Goal: Task Accomplishment & Management: Complete application form

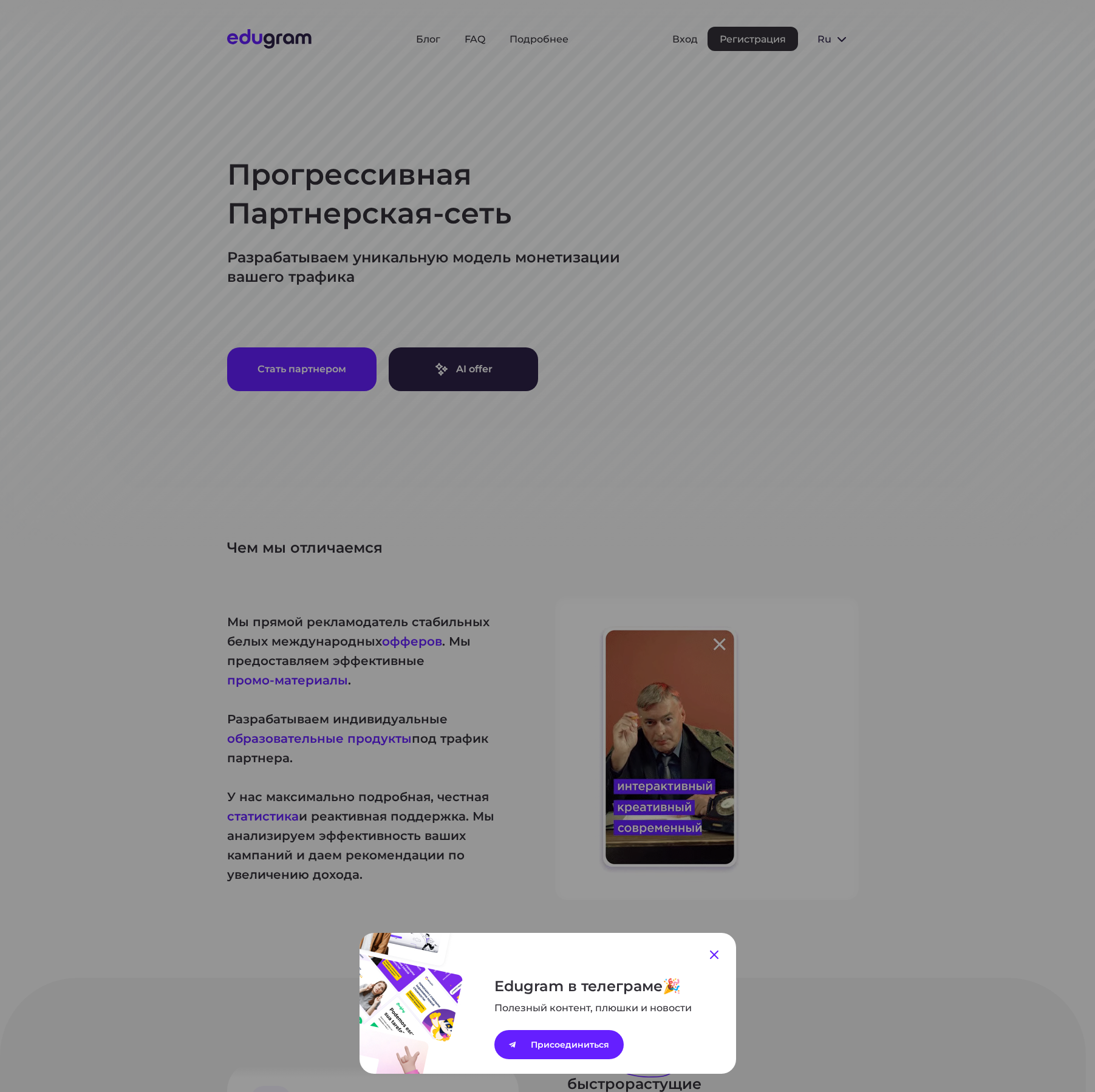
click at [712, 956] on icon at bounding box center [714, 954] width 14 height 14
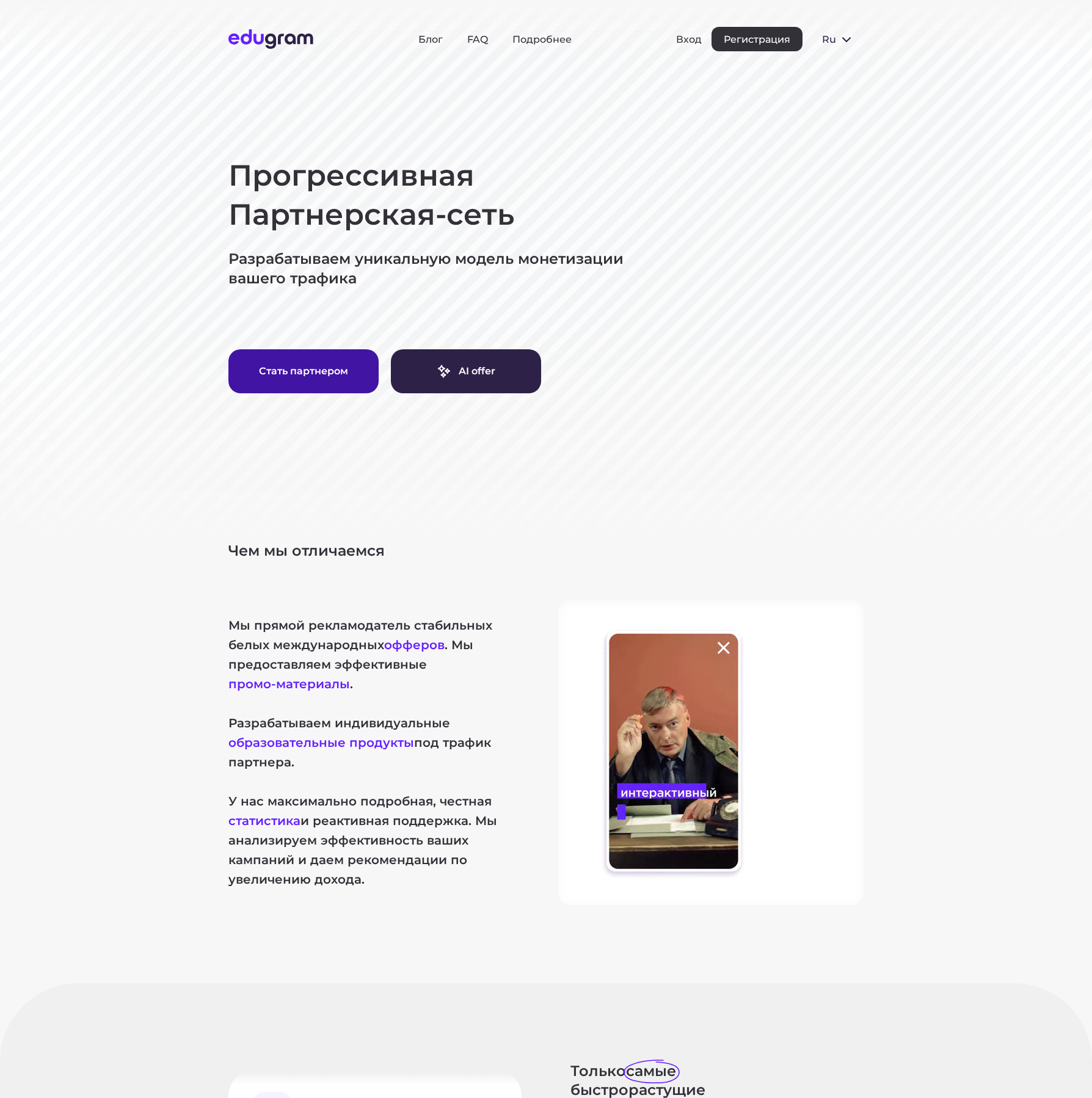
click at [323, 372] on button "Стать партнером" at bounding box center [303, 371] width 150 height 44
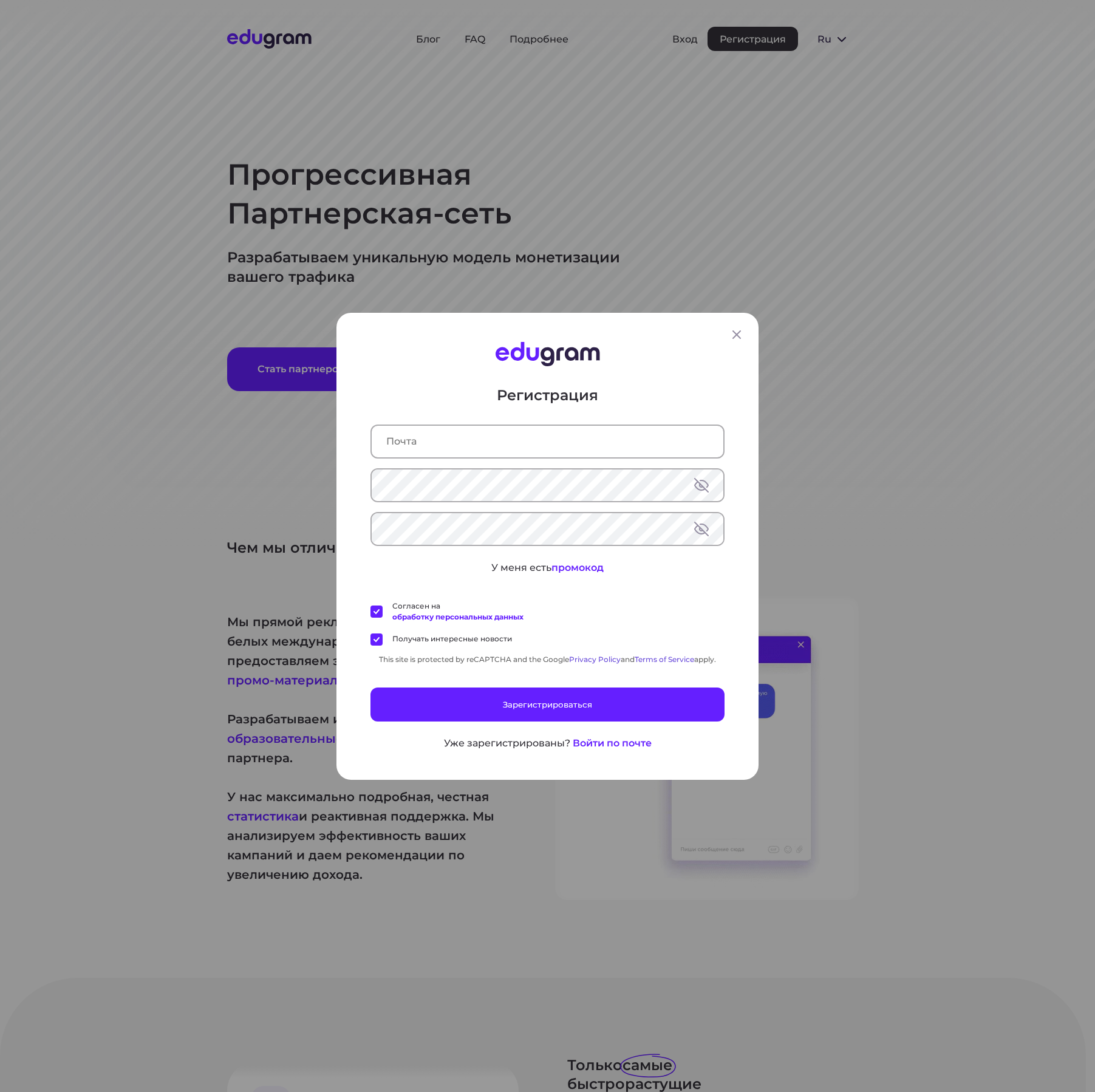
click at [439, 442] on input "text" at bounding box center [547, 441] width 352 height 32
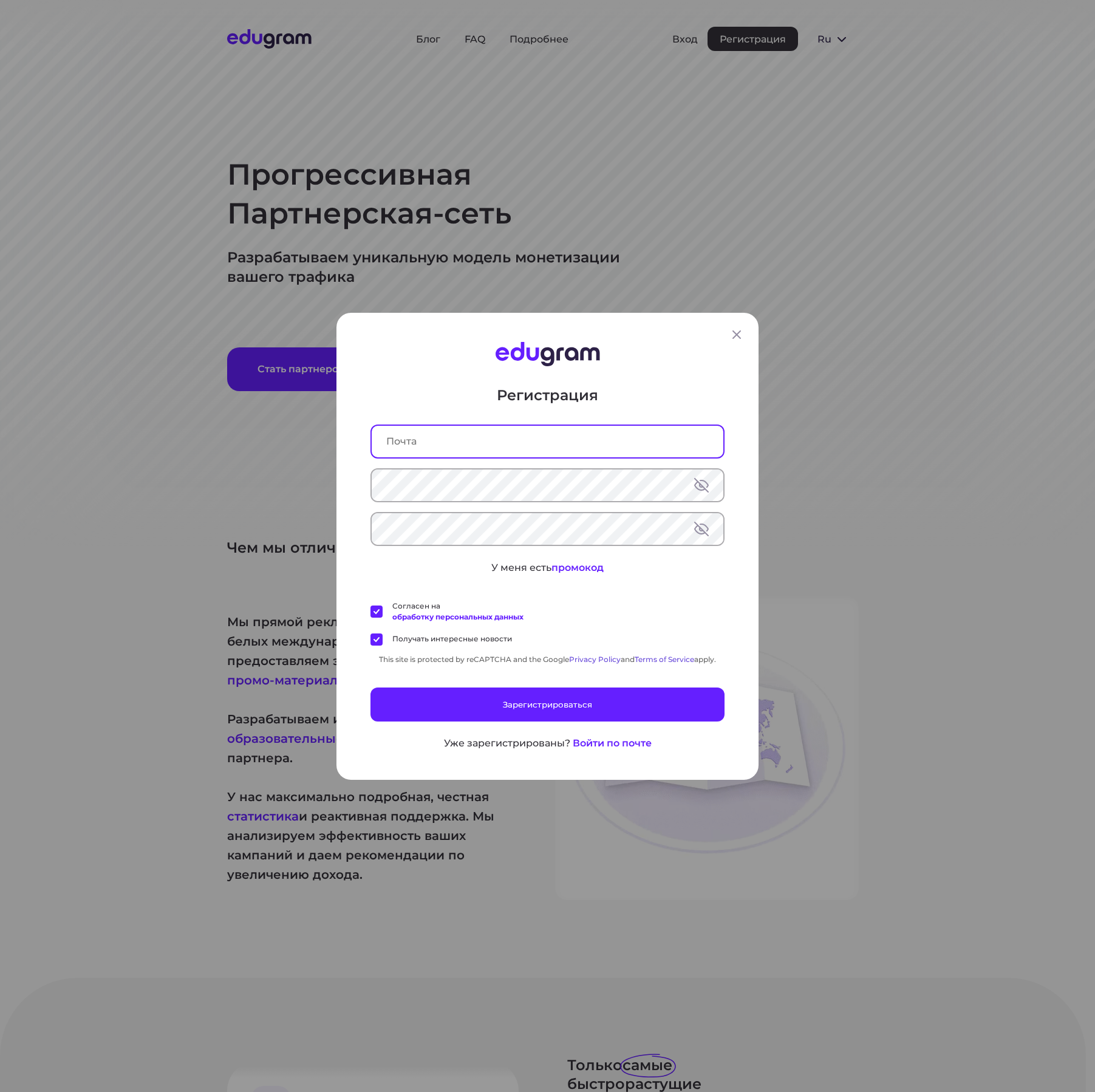
click at [439, 442] on input "text" at bounding box center [547, 441] width 352 height 32
type input "п"
type input "gruzin63@gmail.com"
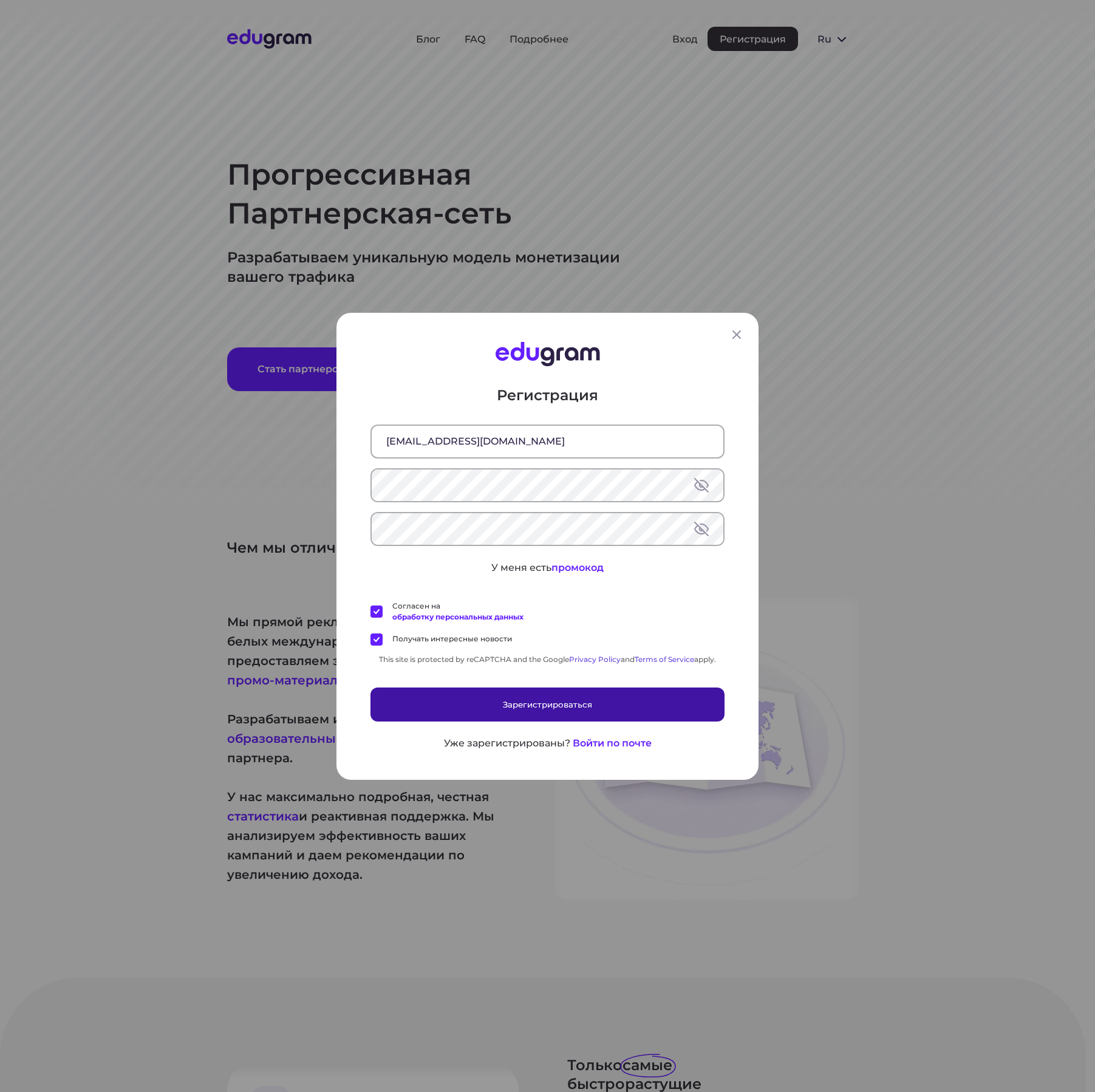
click at [569, 702] on button "Зарегистрироваться" at bounding box center [548, 704] width 354 height 34
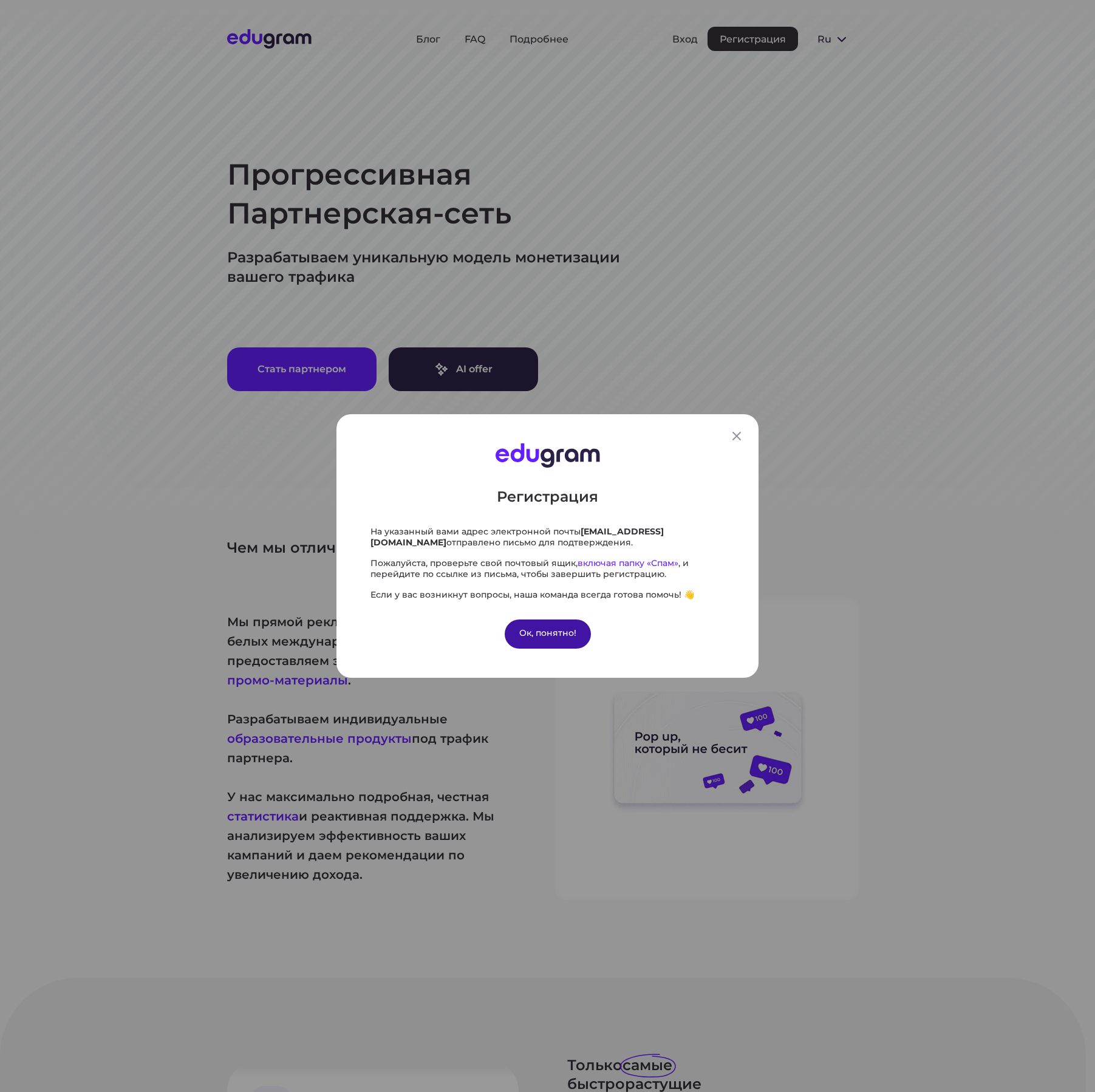
click at [541, 637] on div "Ок, понятно!" at bounding box center [548, 634] width 86 height 29
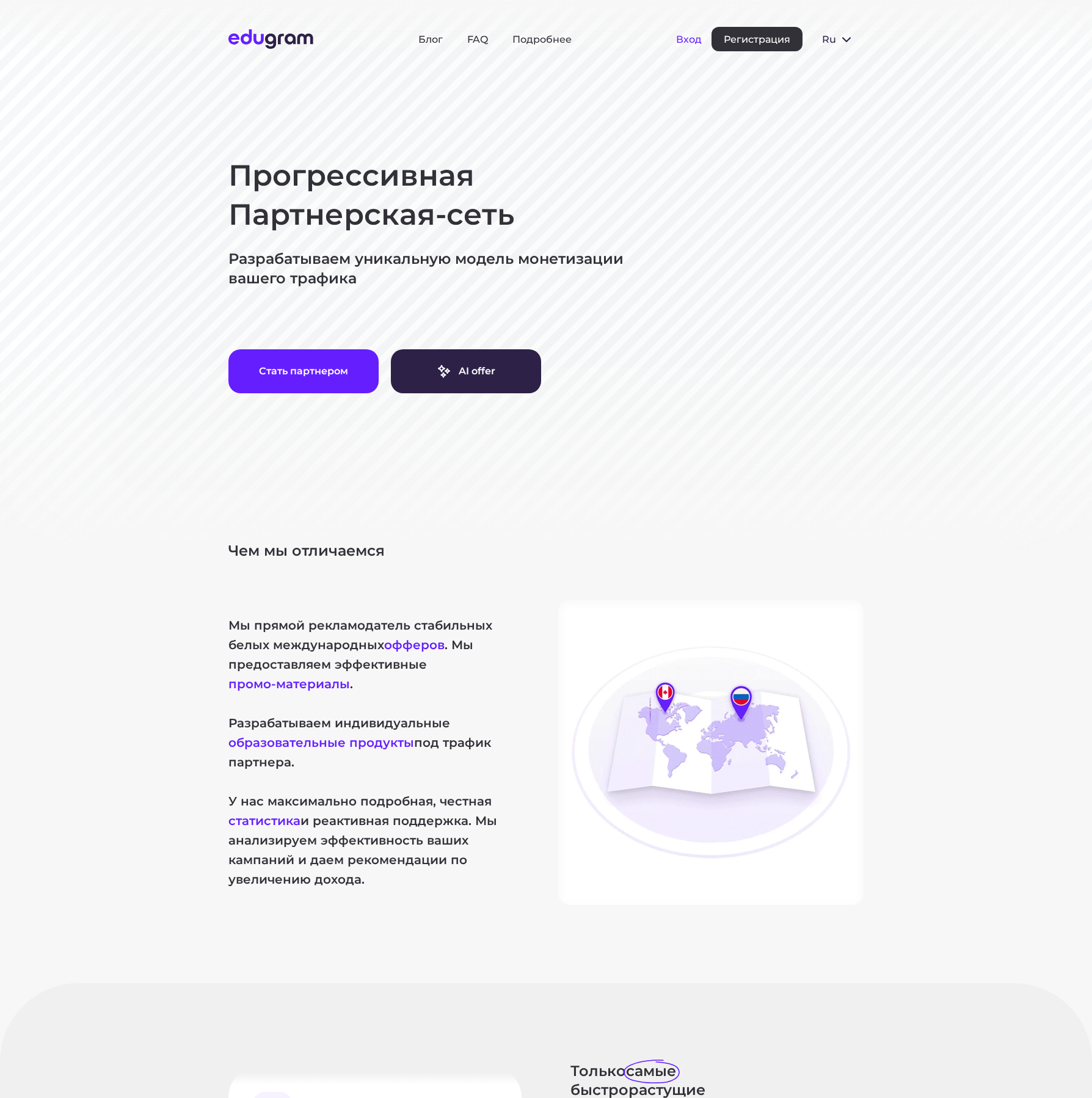
click at [688, 41] on button "Вход" at bounding box center [689, 39] width 26 height 12
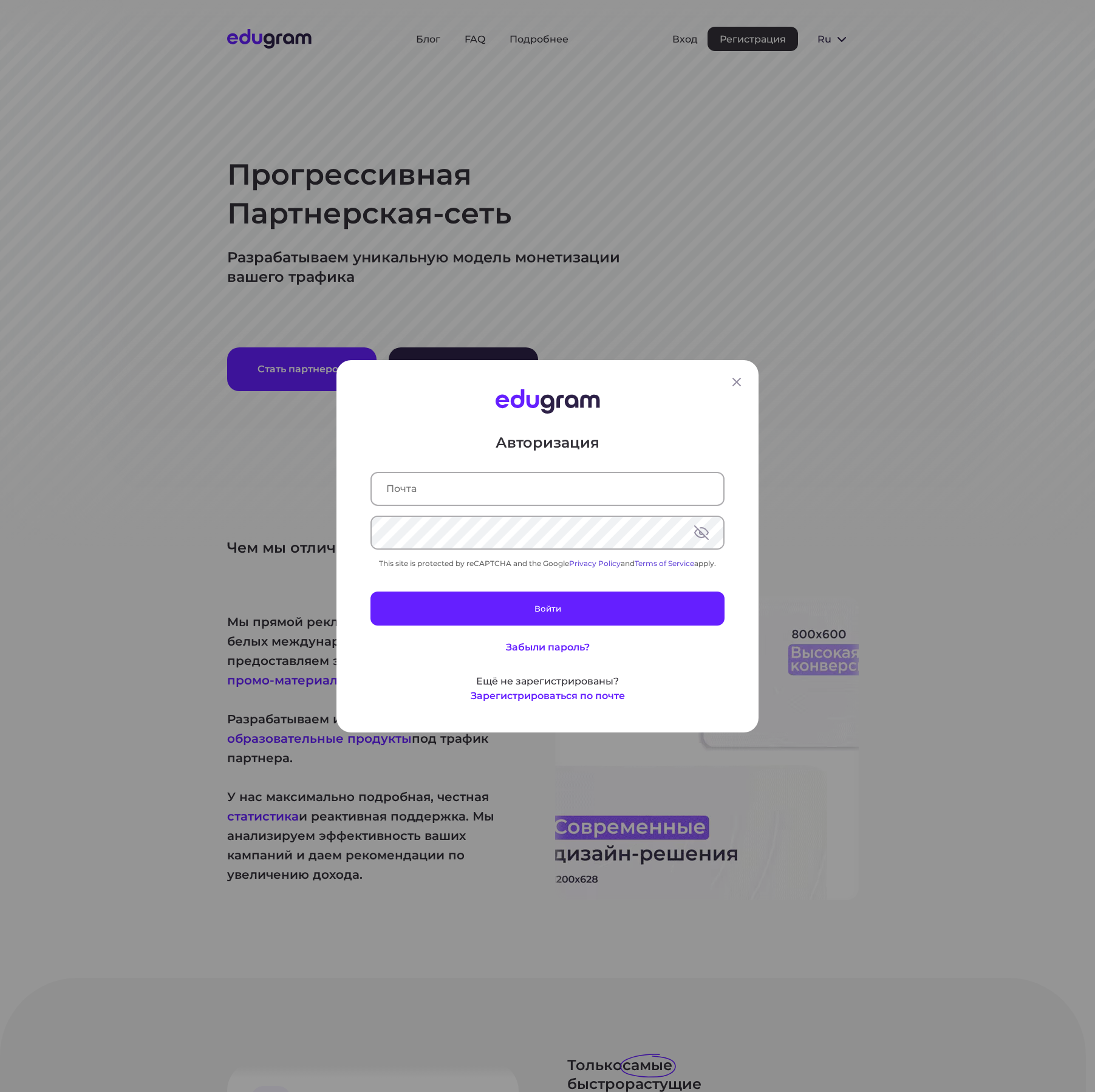
type input "gruzin63@gmail.com"
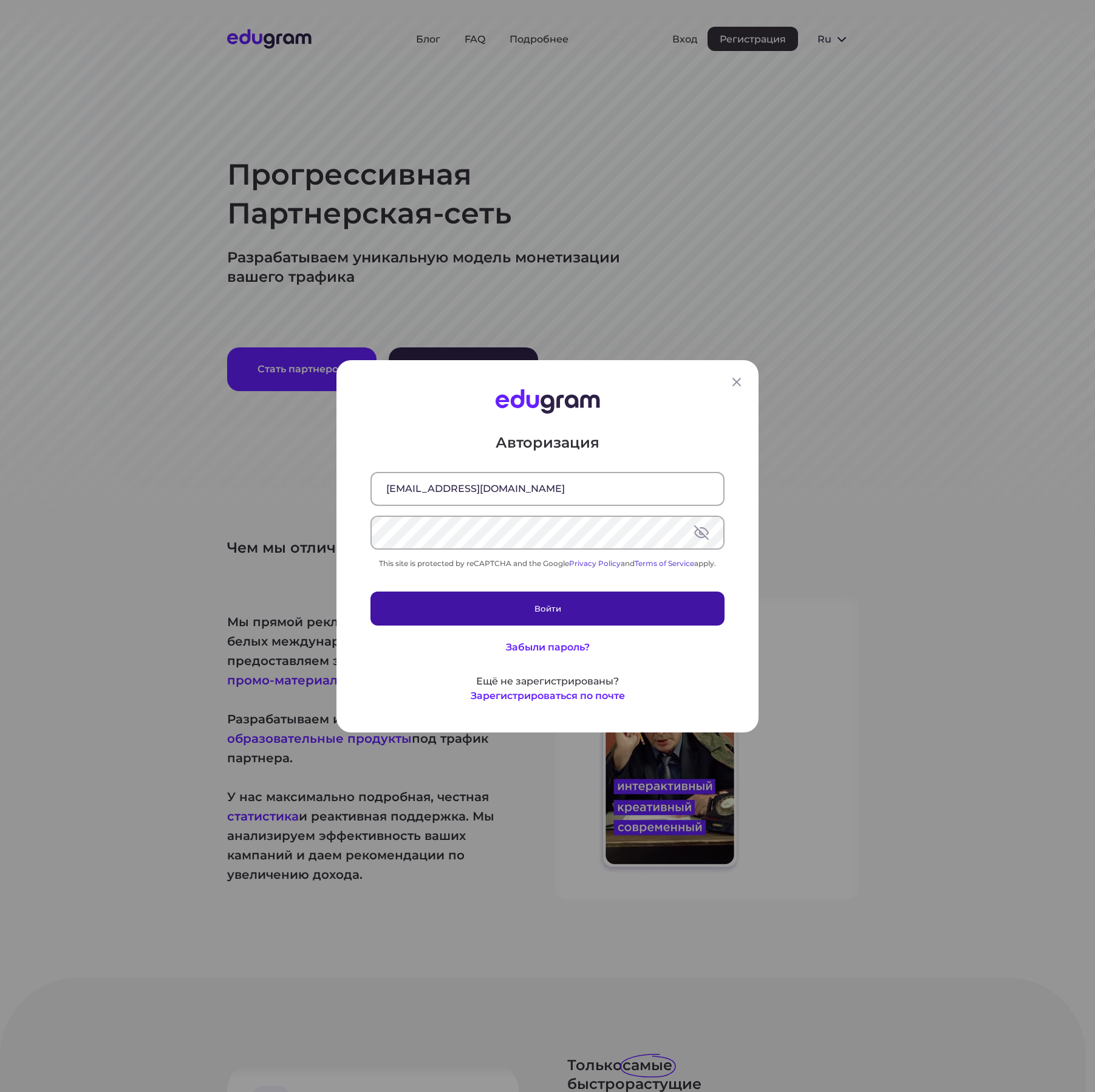
click at [488, 602] on button "Войти" at bounding box center [548, 608] width 354 height 34
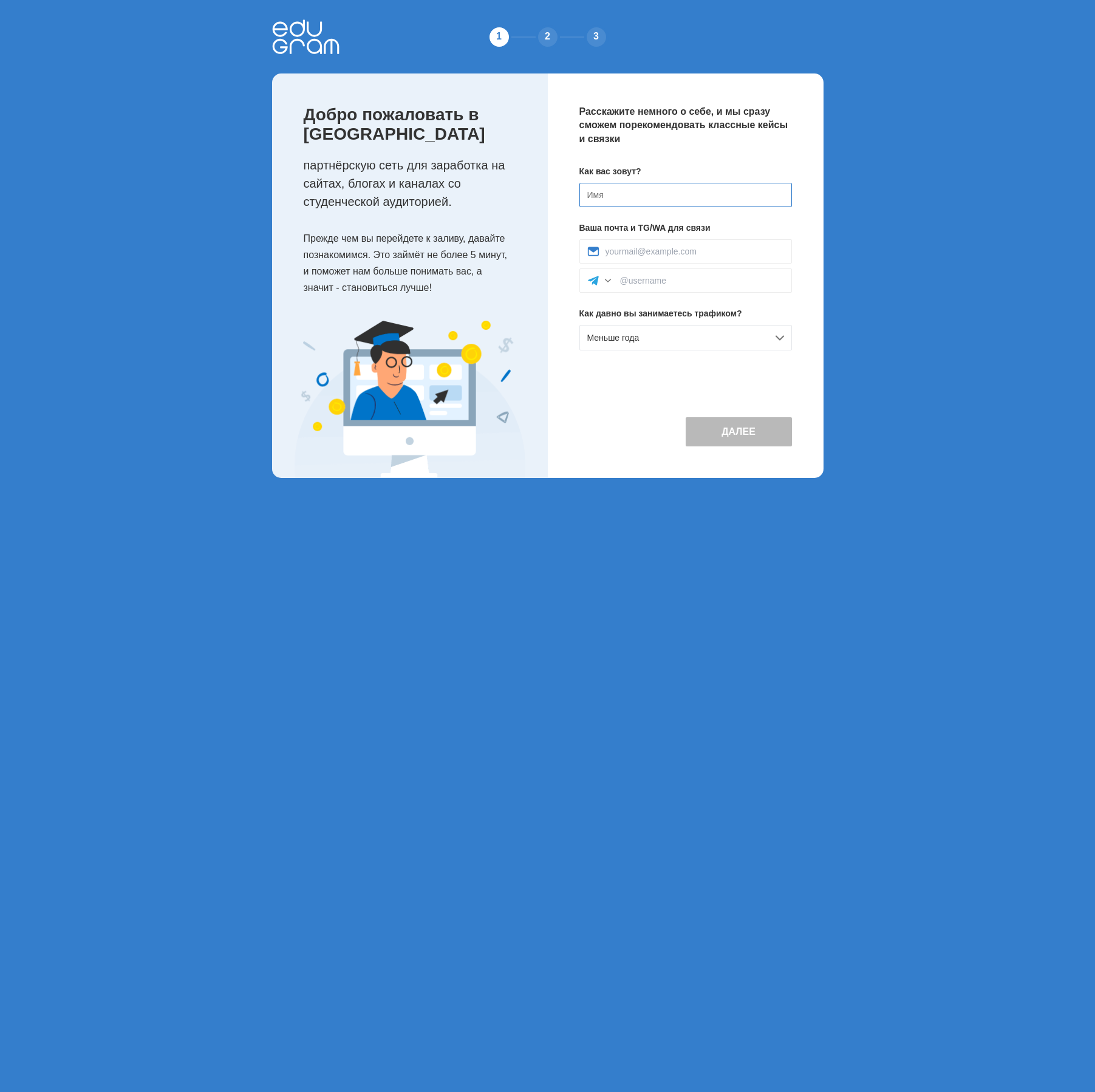
click at [664, 191] on input at bounding box center [686, 195] width 213 height 24
type input "Jemali"
click at [650, 253] on input at bounding box center [694, 251] width 179 height 10
type input "gruzin63@gmail.com"
click at [668, 338] on div "Меньше года" at bounding box center [686, 337] width 213 height 26
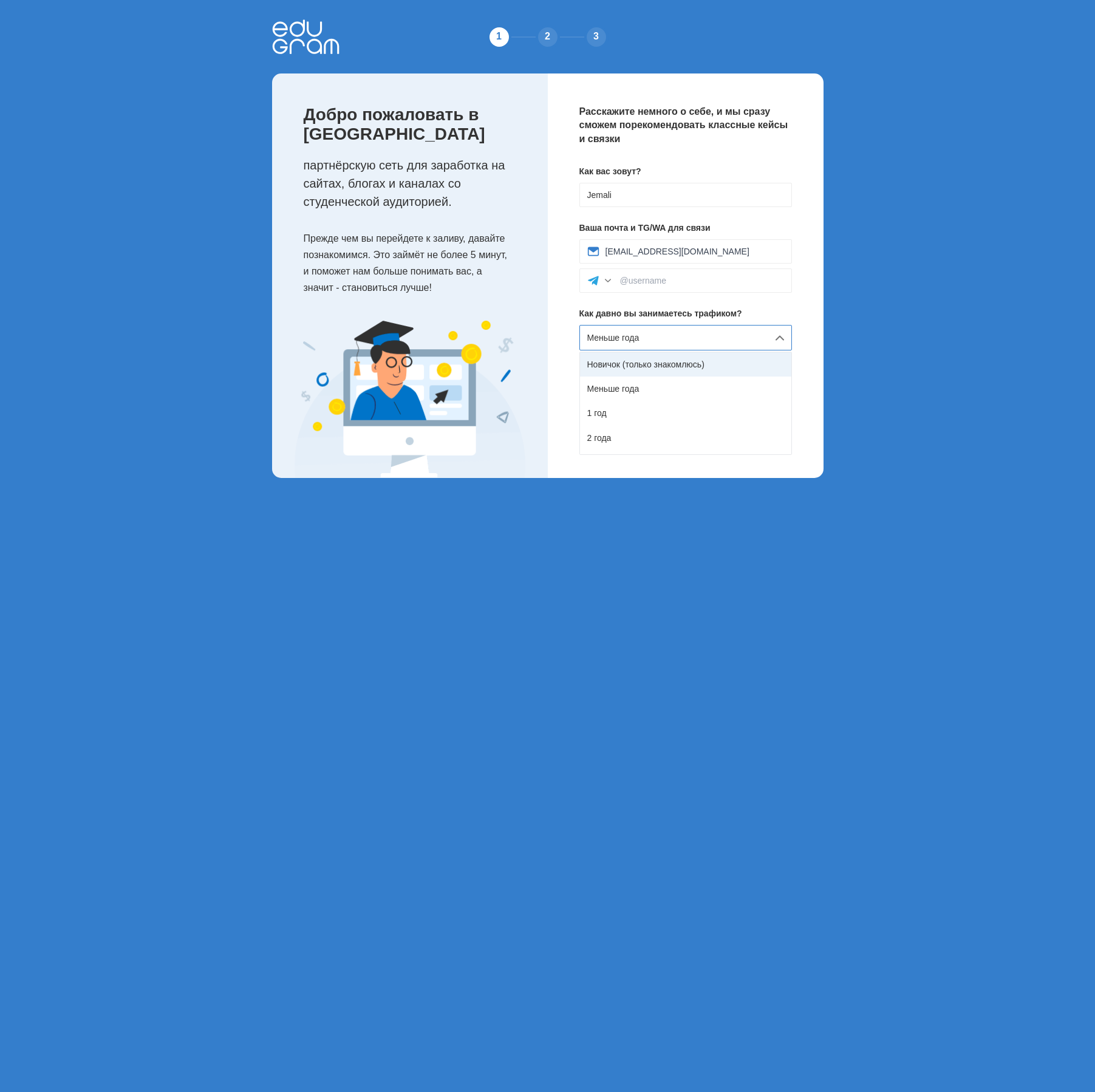
click at [674, 366] on div "Новичок (только знакомлюсь)" at bounding box center [686, 364] width 212 height 24
click at [746, 398] on div "Далее" at bounding box center [686, 421] width 213 height 50
click at [747, 432] on button "Далее" at bounding box center [739, 432] width 106 height 29
click at [764, 332] on div "Новичок (только знакомлюсь)" at bounding box center [686, 337] width 213 height 26
click at [744, 383] on div "Меньше года" at bounding box center [686, 388] width 212 height 24
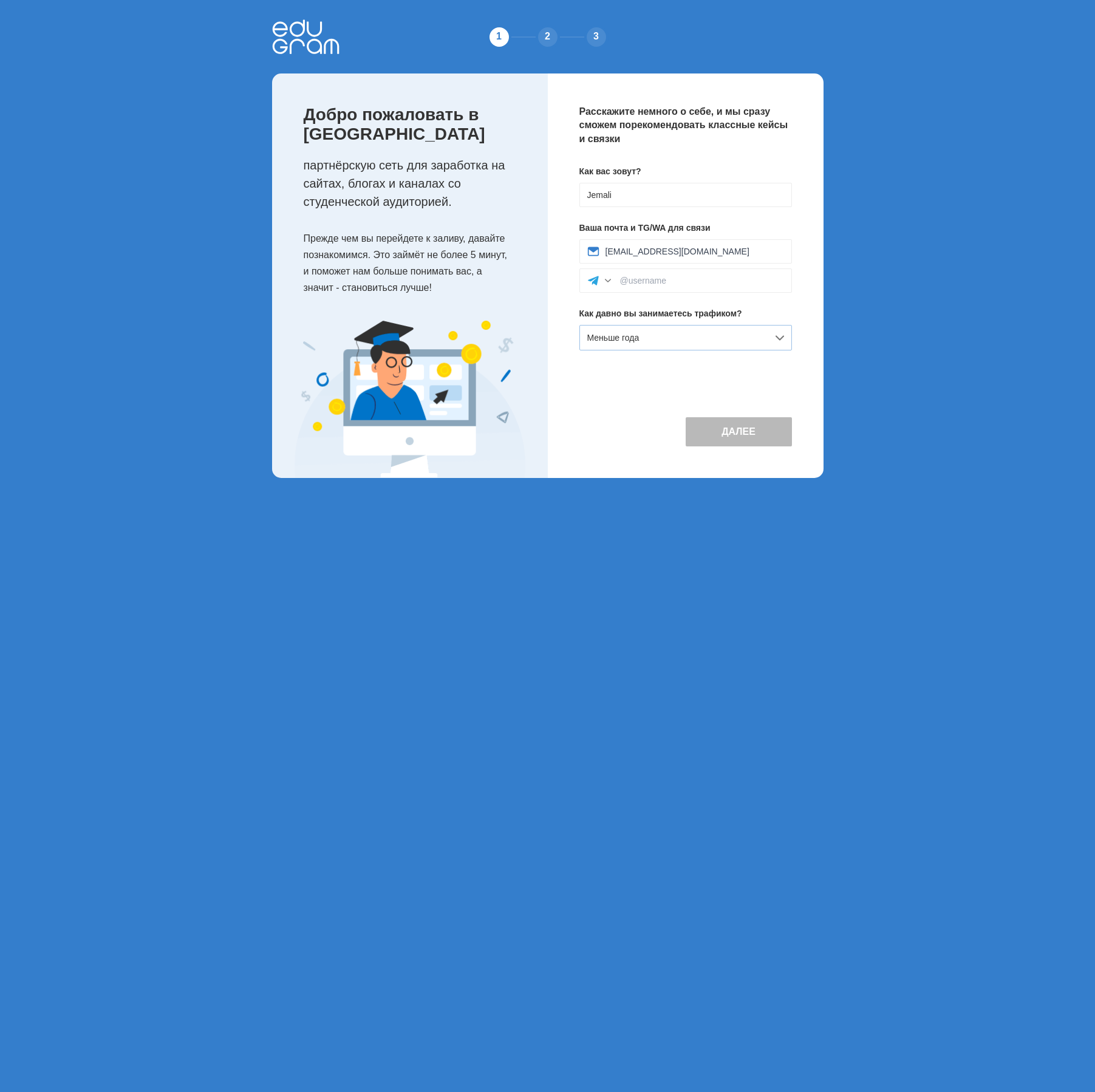
click at [769, 340] on div "Меньше года" at bounding box center [686, 337] width 213 height 26
click at [740, 364] on div "Новичок (только знакомлюсь)" at bounding box center [686, 364] width 212 height 24
click at [681, 285] on input at bounding box center [702, 281] width 164 height 10
type input "@ZJ959"
click at [750, 435] on button "Далее" at bounding box center [739, 432] width 106 height 29
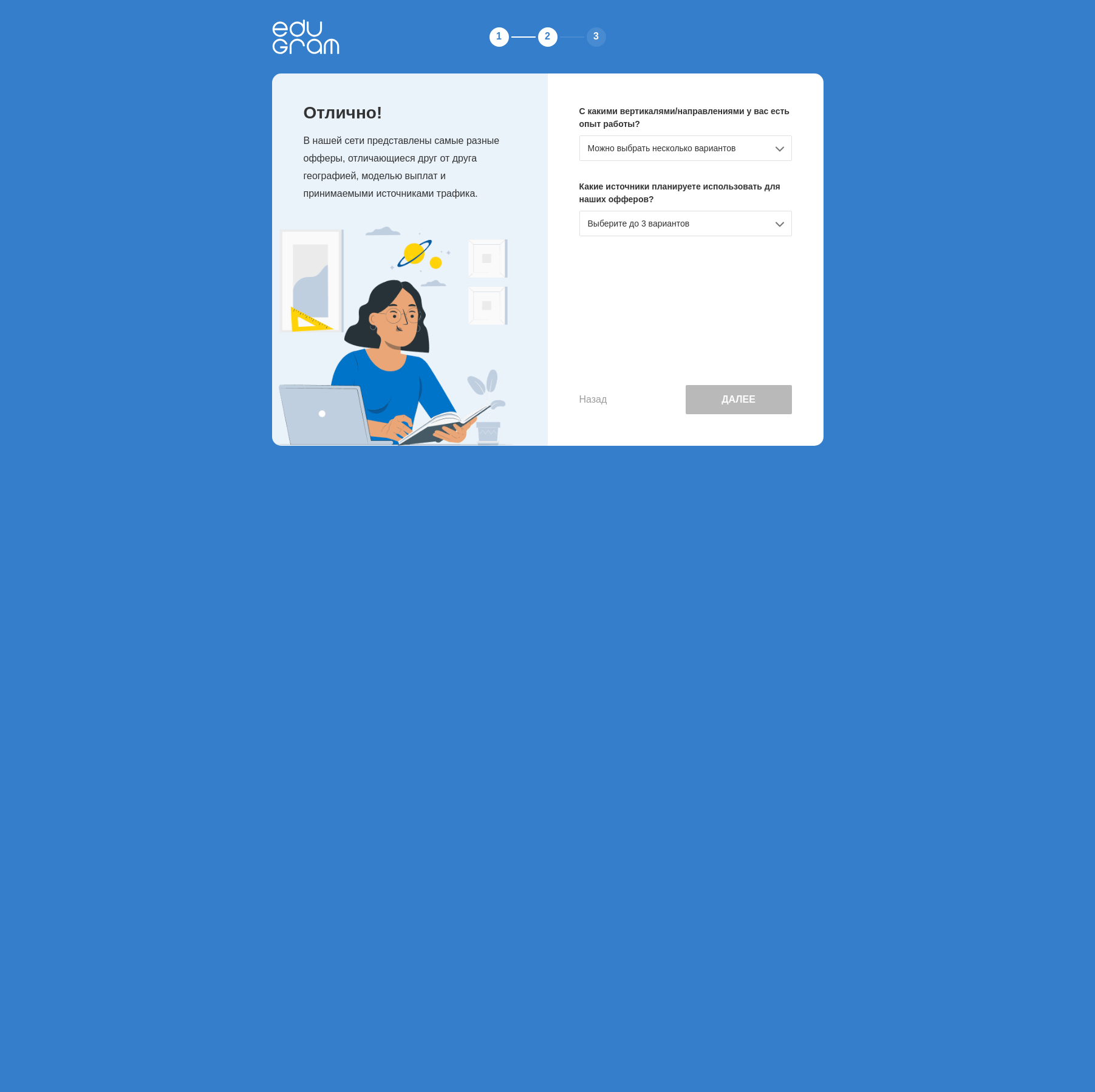
click at [726, 147] on div "Можно выбрать несколько вариантов" at bounding box center [686, 148] width 213 height 26
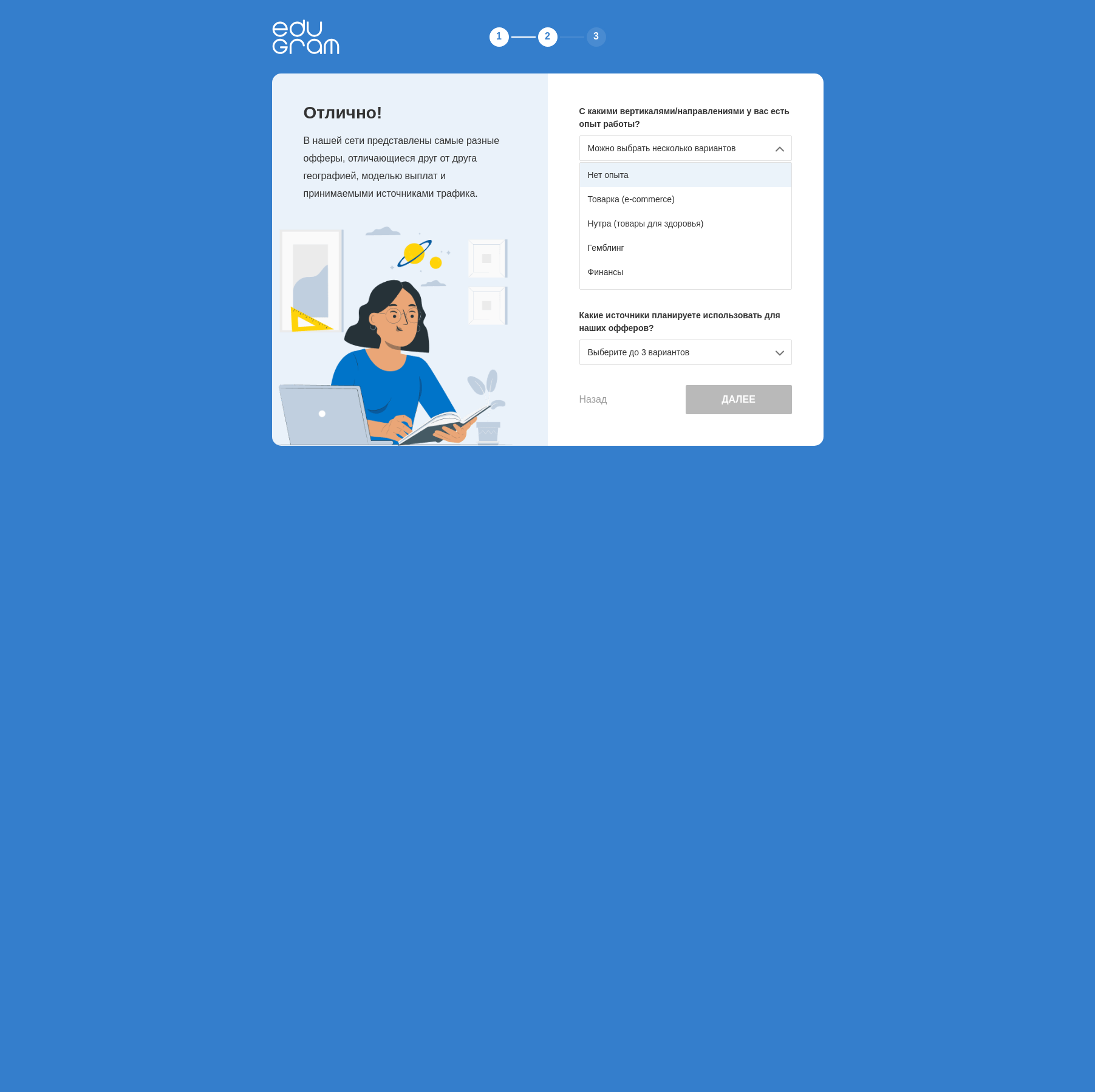
click at [713, 171] on div "Нет опыта" at bounding box center [686, 175] width 212 height 24
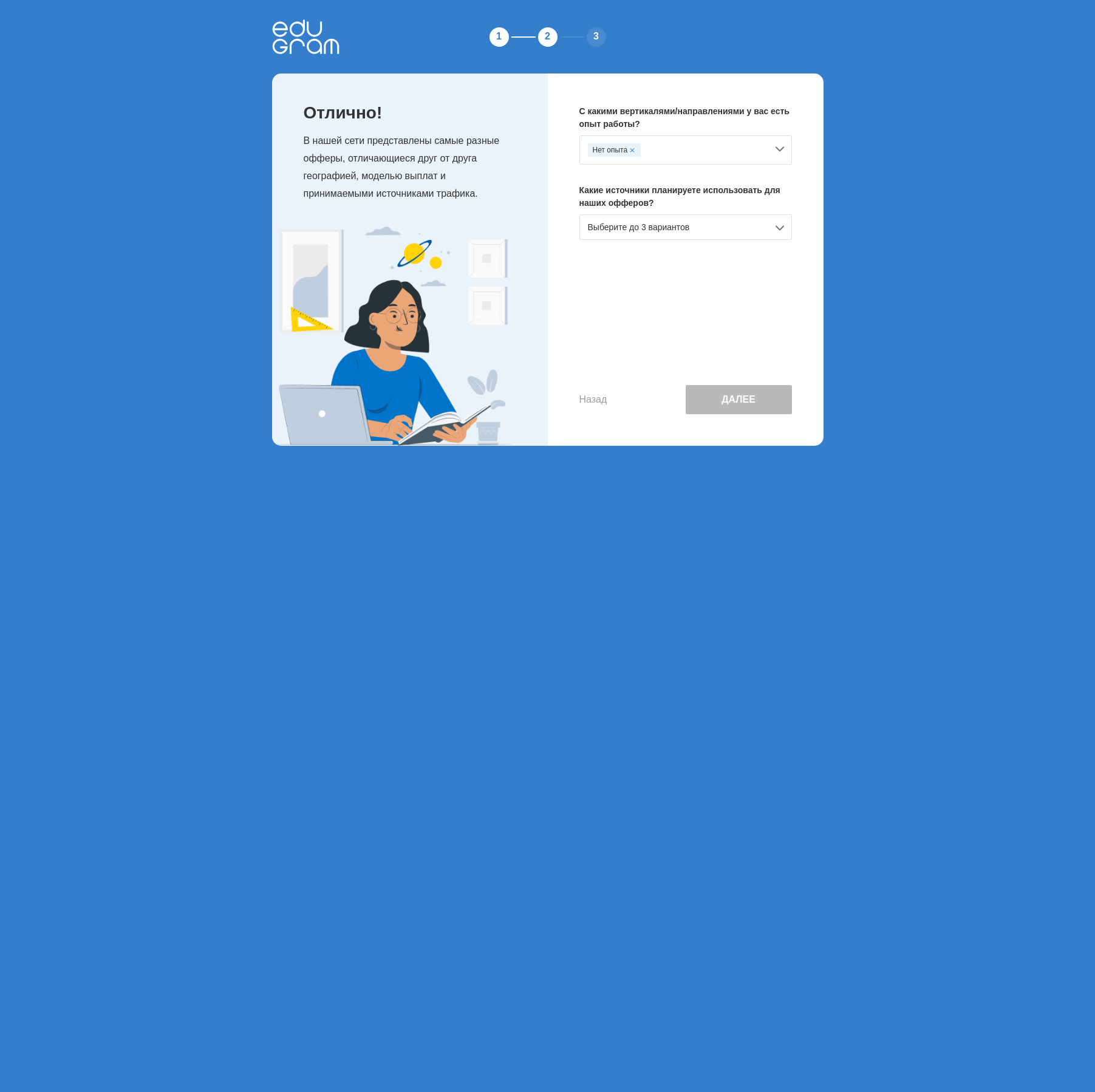
click at [701, 227] on div "Выберите до 3 вариантов" at bounding box center [686, 227] width 213 height 26
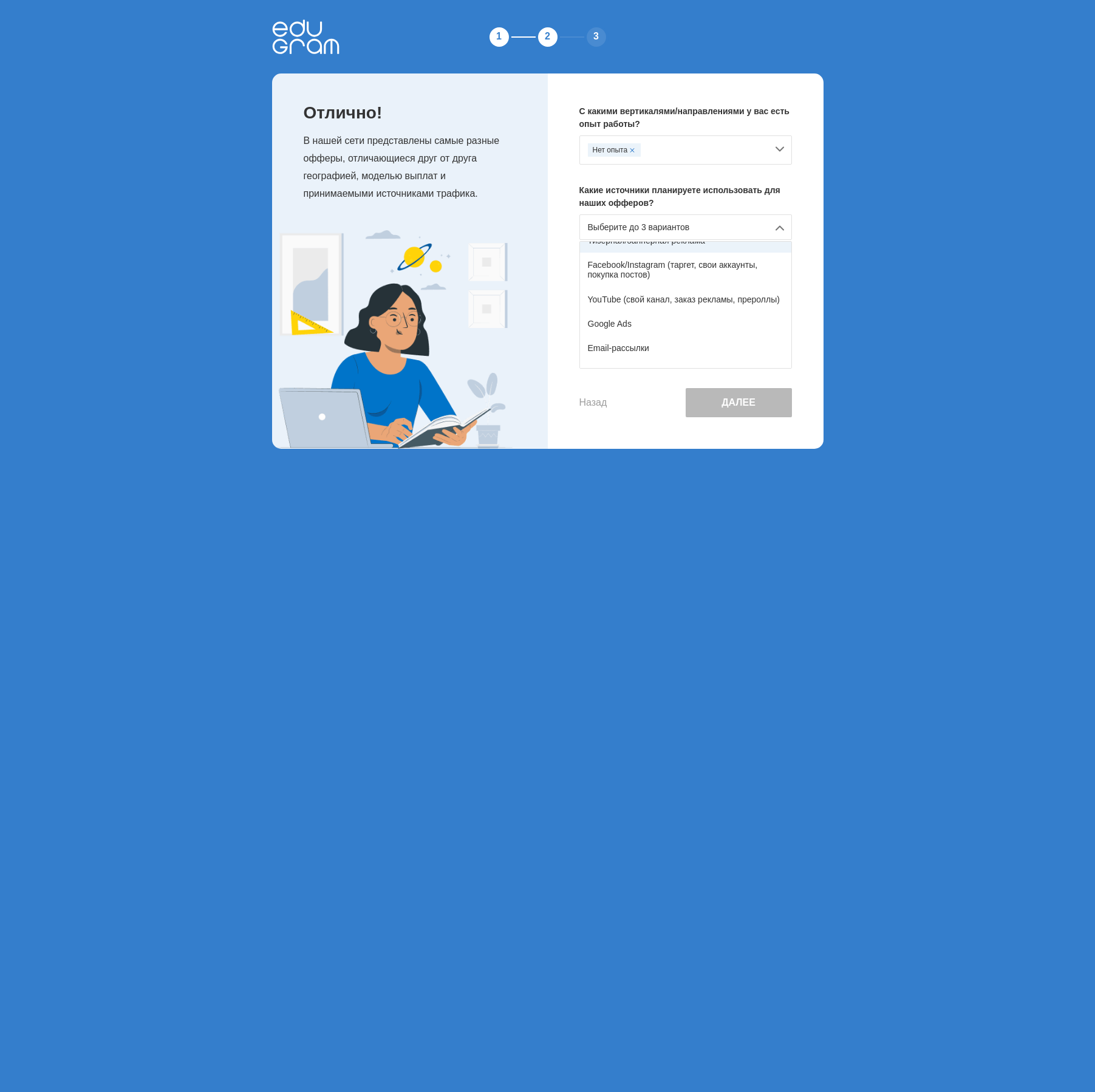
scroll to position [101, 0]
click at [684, 264] on div "YouTube (свой канал, заказ рекламы, прероллы)" at bounding box center [686, 259] width 212 height 24
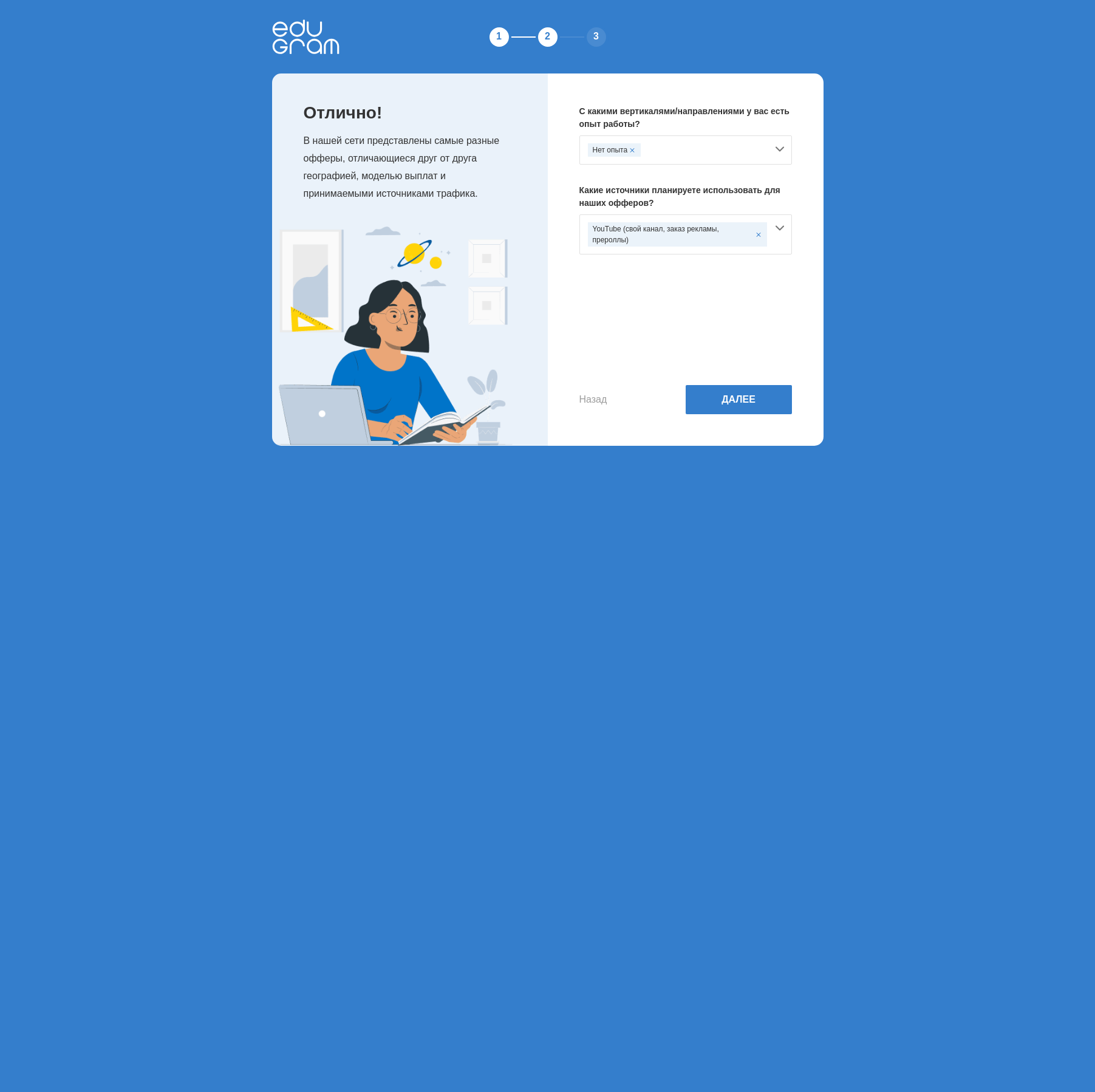
click at [770, 146] on div "Нет опыта" at bounding box center [686, 150] width 213 height 29
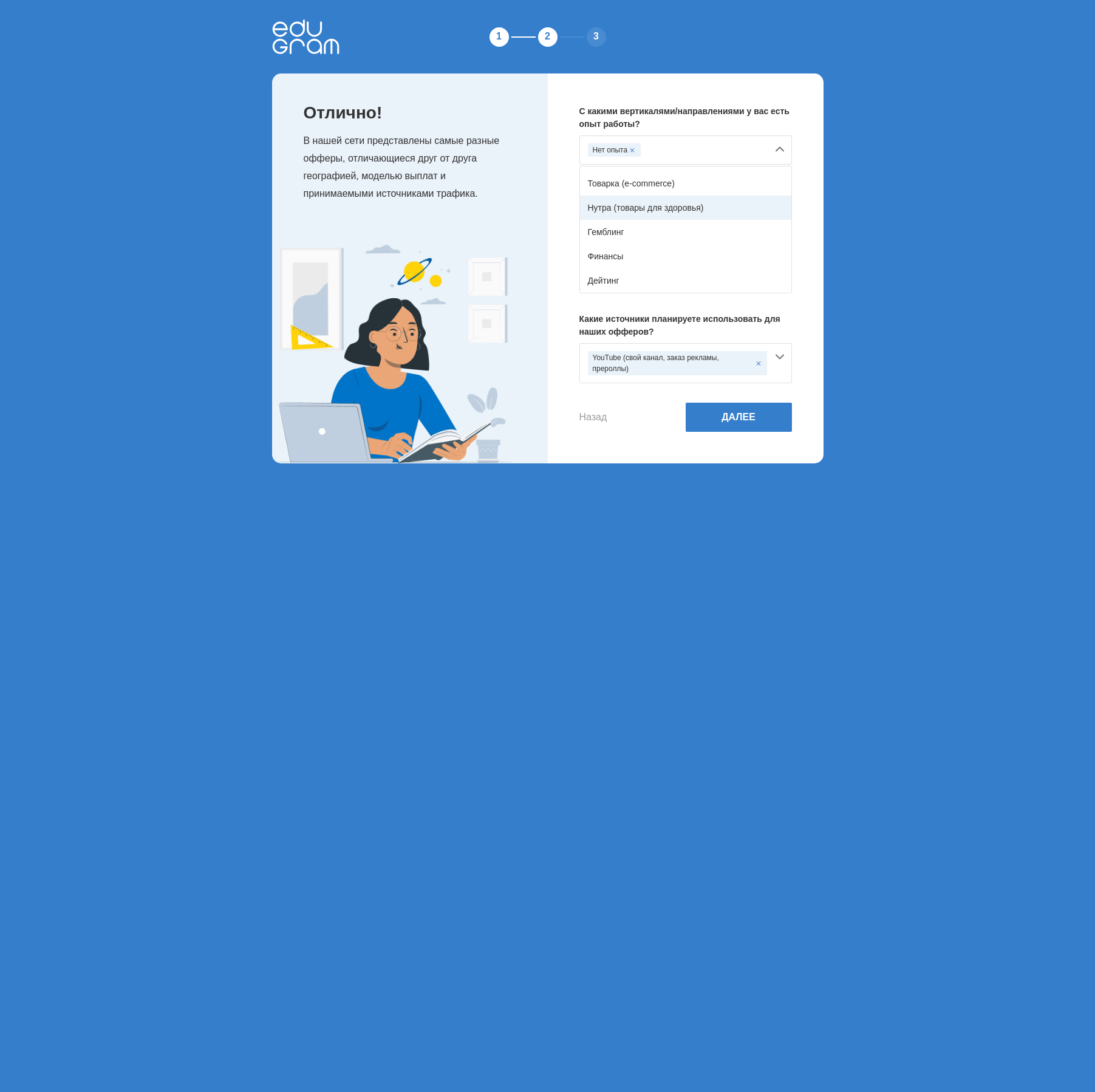
scroll to position [0, 0]
click at [753, 419] on button "Далее" at bounding box center [739, 417] width 106 height 29
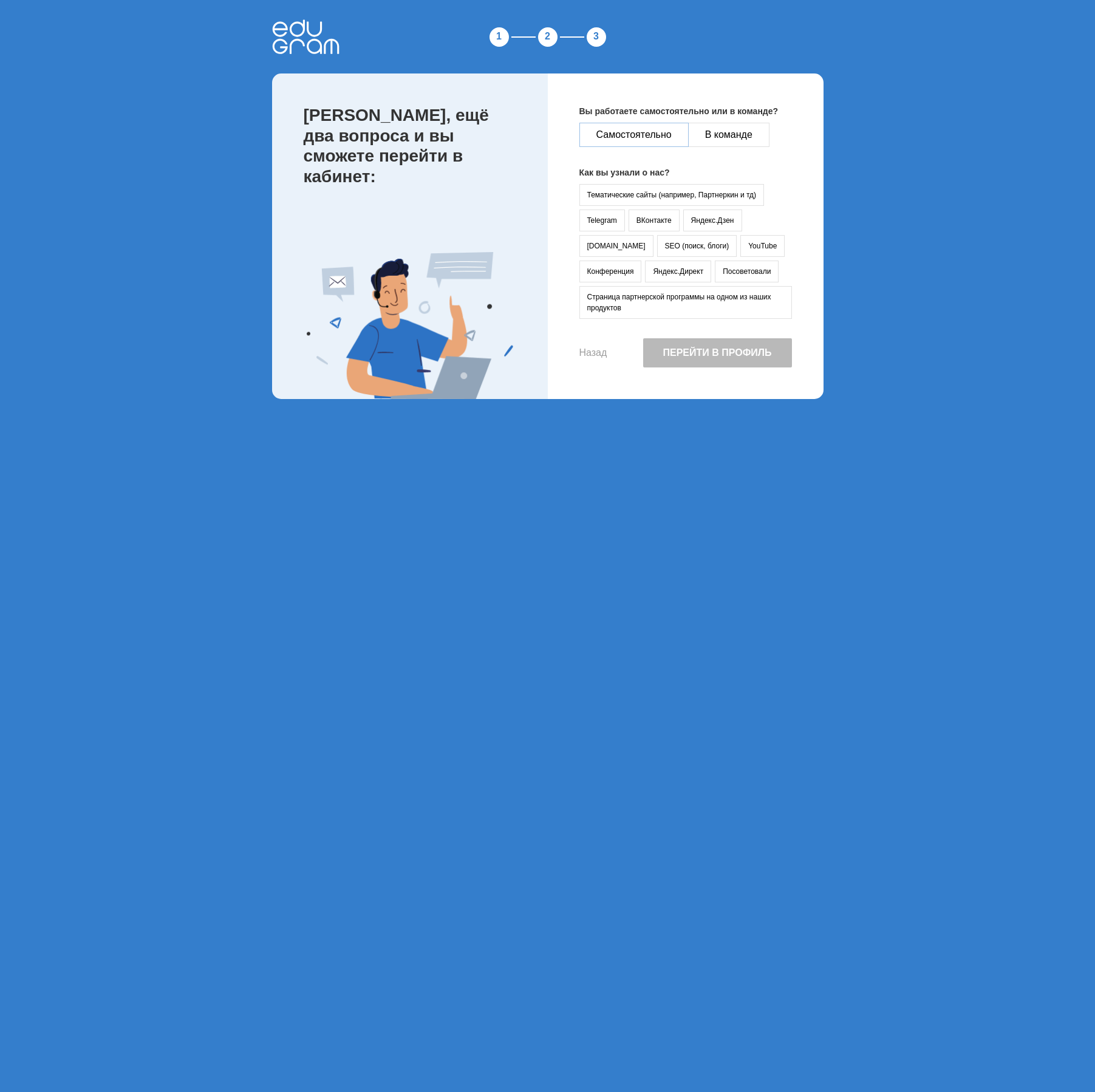
click at [638, 126] on button "Самостоятельно" at bounding box center [634, 134] width 110 height 24
click at [740, 246] on button "YouTube" at bounding box center [762, 246] width 44 height 22
click at [706, 353] on button "Перейти в профиль" at bounding box center [717, 353] width 149 height 29
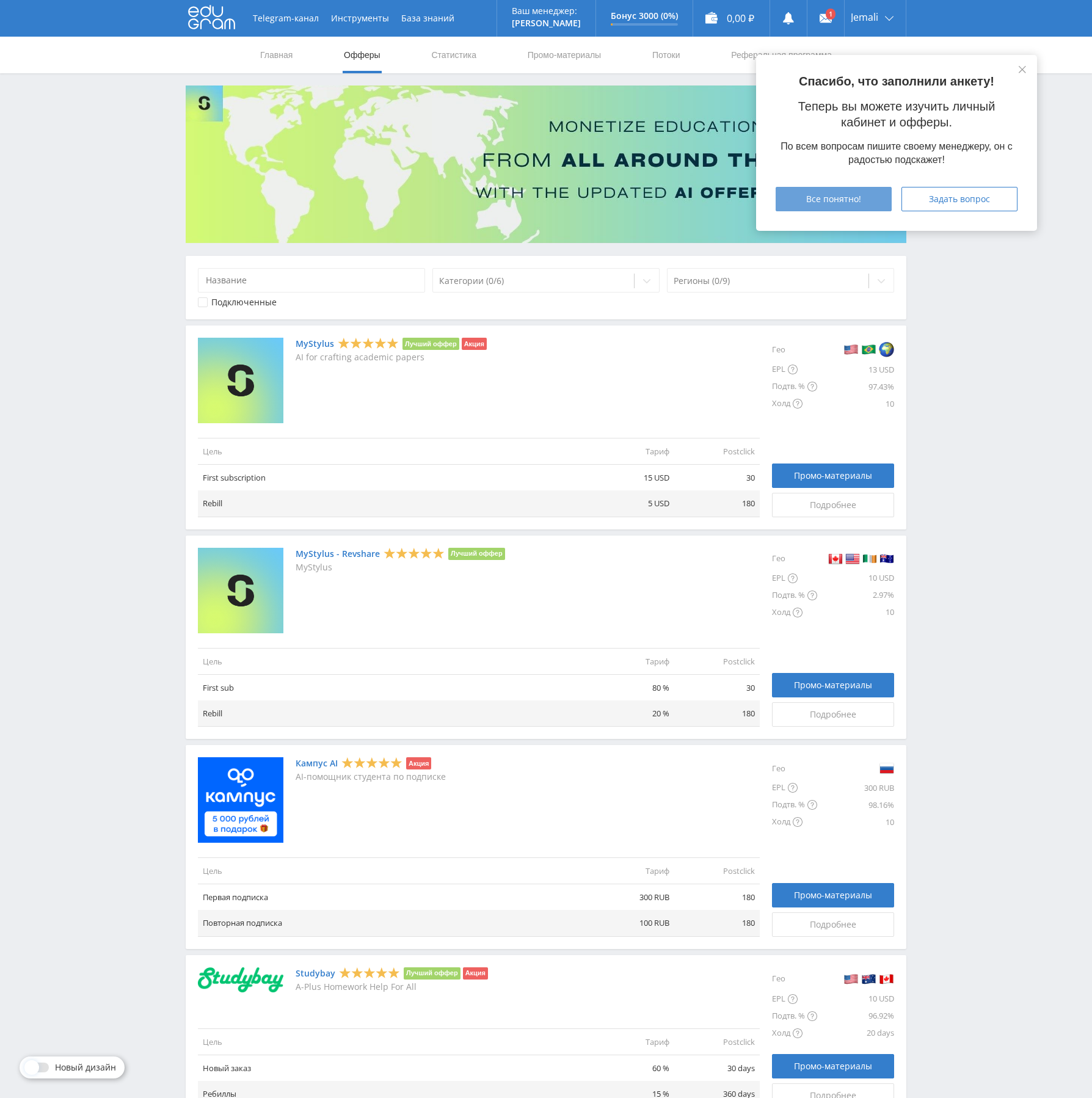
click at [859, 196] on span "Все понятно!" at bounding box center [834, 199] width 55 height 10
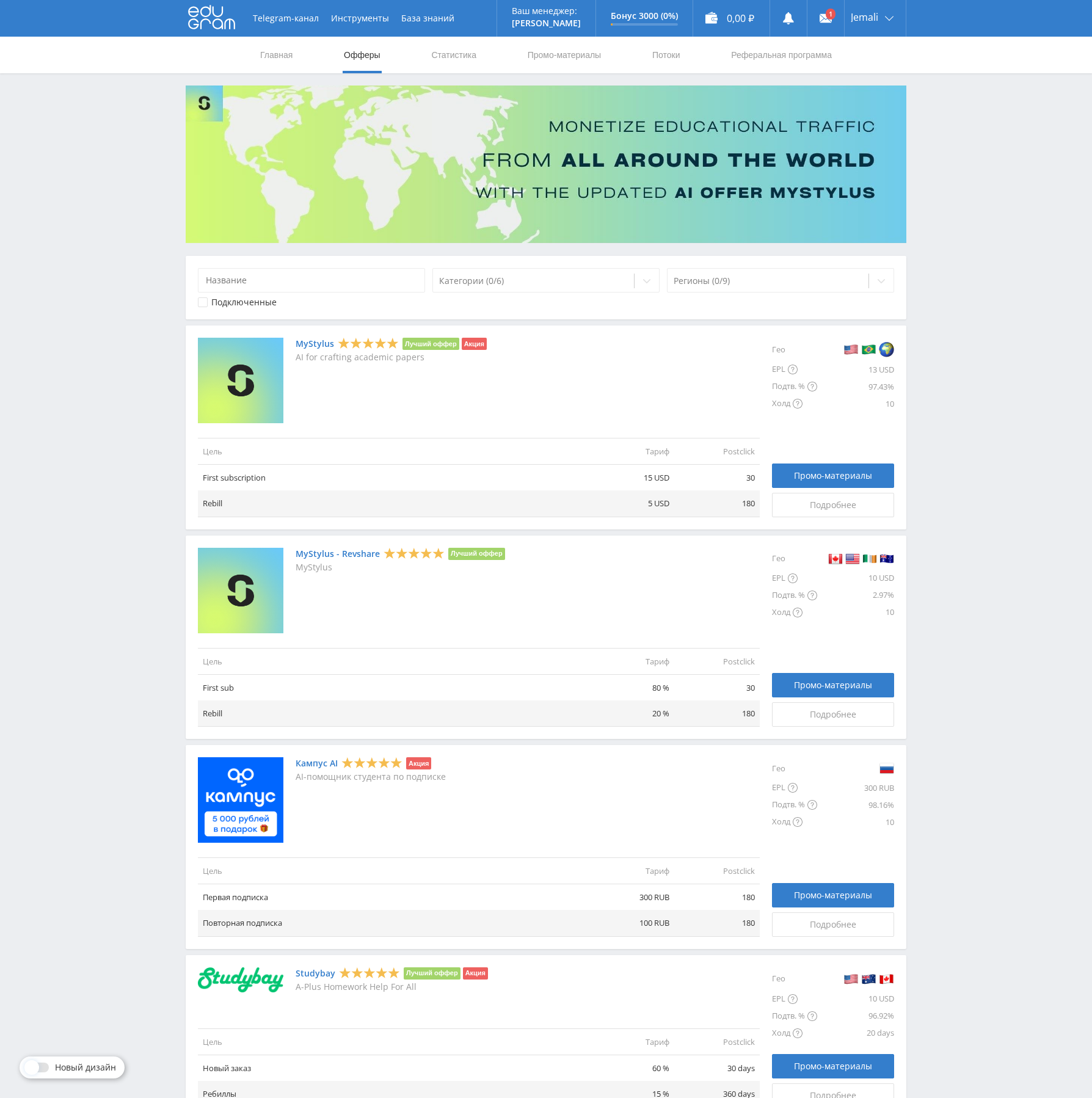
click at [502, 386] on div "MyStylus Лучший оффер Акция AI for crafting academic papers" at bounding box center [478, 380] width 562 height 86
click at [313, 347] on link "MyStylus" at bounding box center [315, 344] width 39 height 10
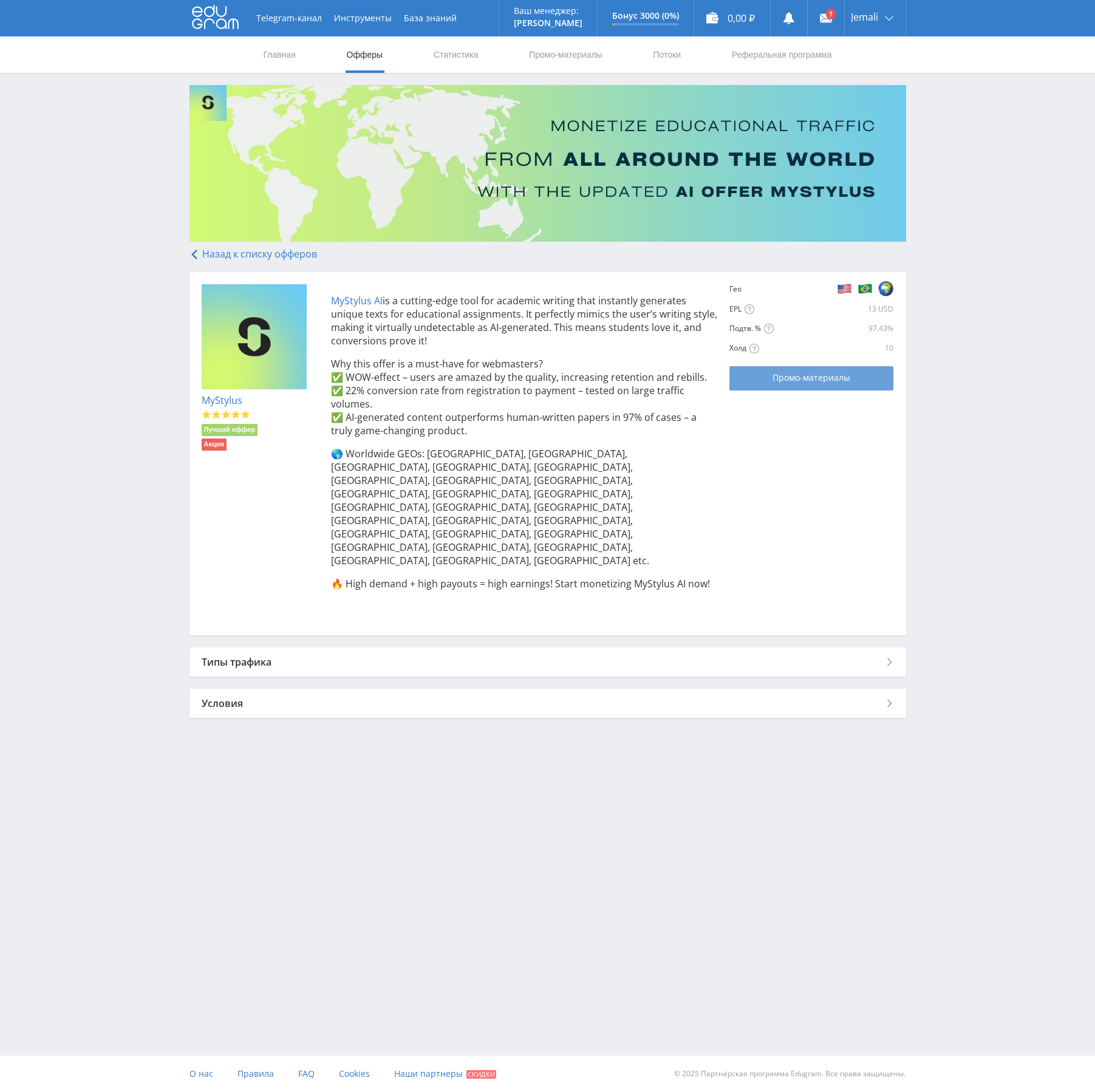
click at [818, 381] on span "Промо-материалы" at bounding box center [811, 378] width 78 height 10
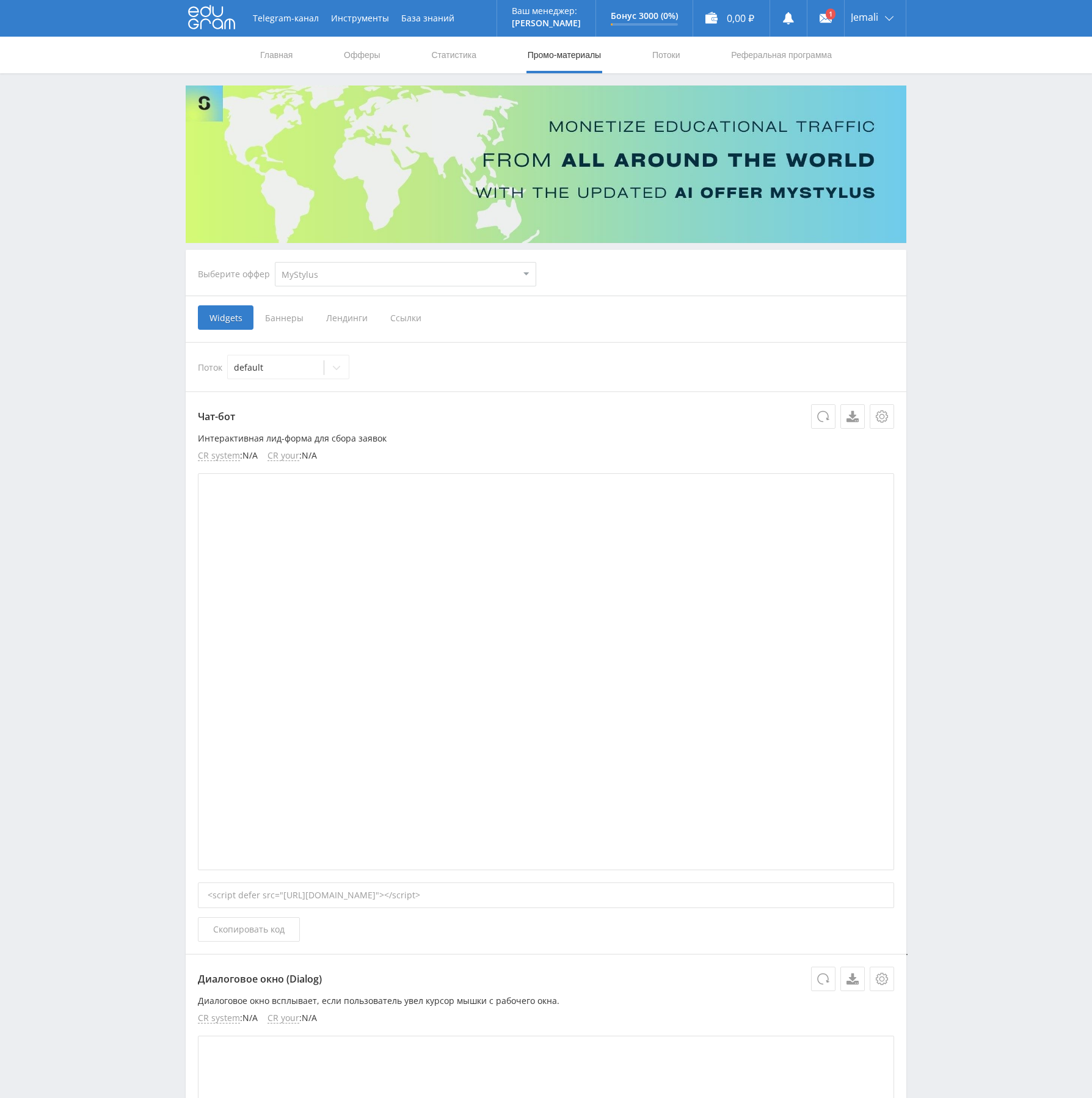
click at [295, 319] on span "Баннеры" at bounding box center [284, 317] width 61 height 24
click at [0, 0] on input "Баннеры" at bounding box center [0, 0] width 0 height 0
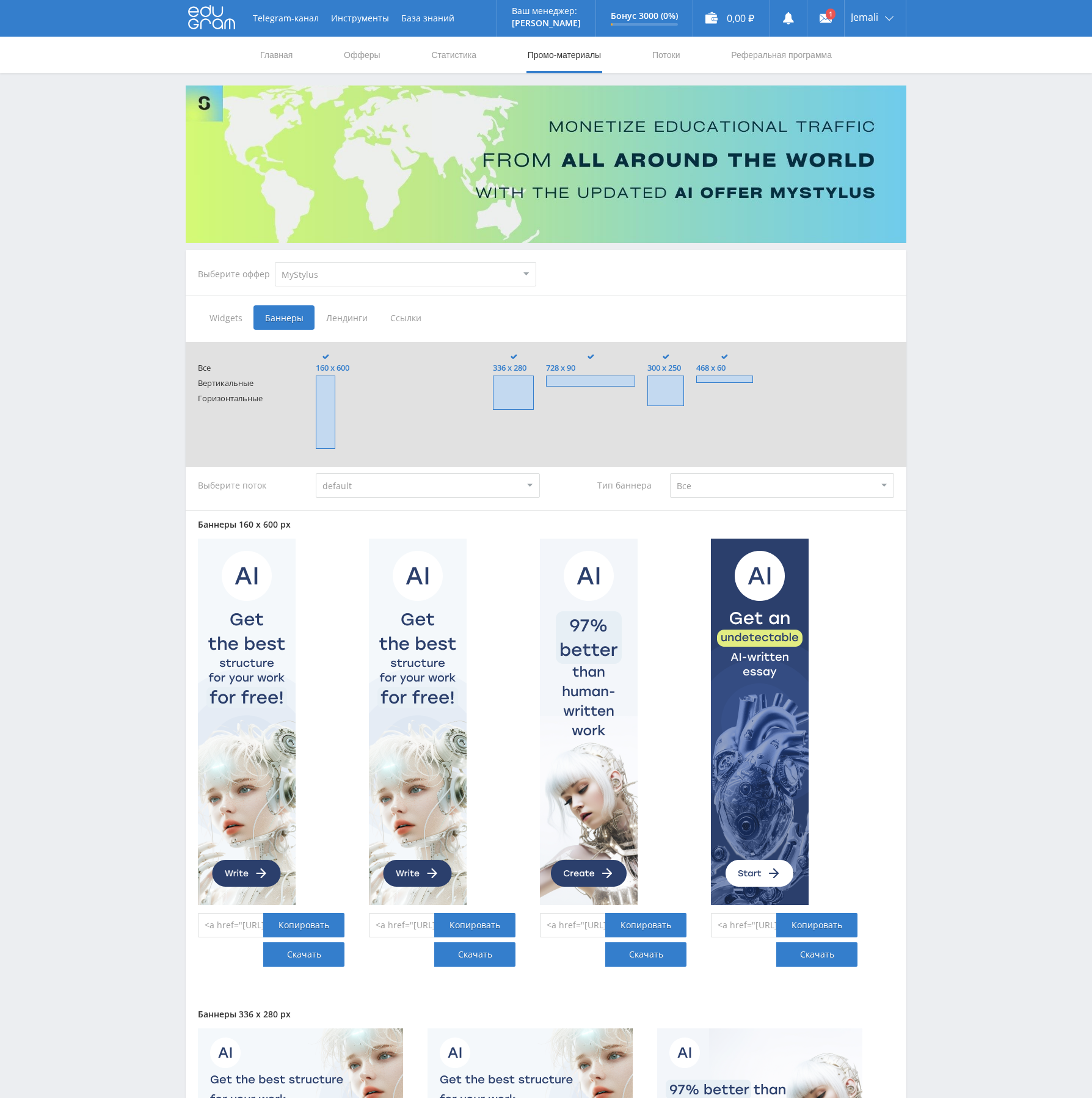
click at [349, 322] on span "Лендинги" at bounding box center [346, 317] width 64 height 24
click at [0, 0] on input "Лендинги" at bounding box center [0, 0] width 0 height 0
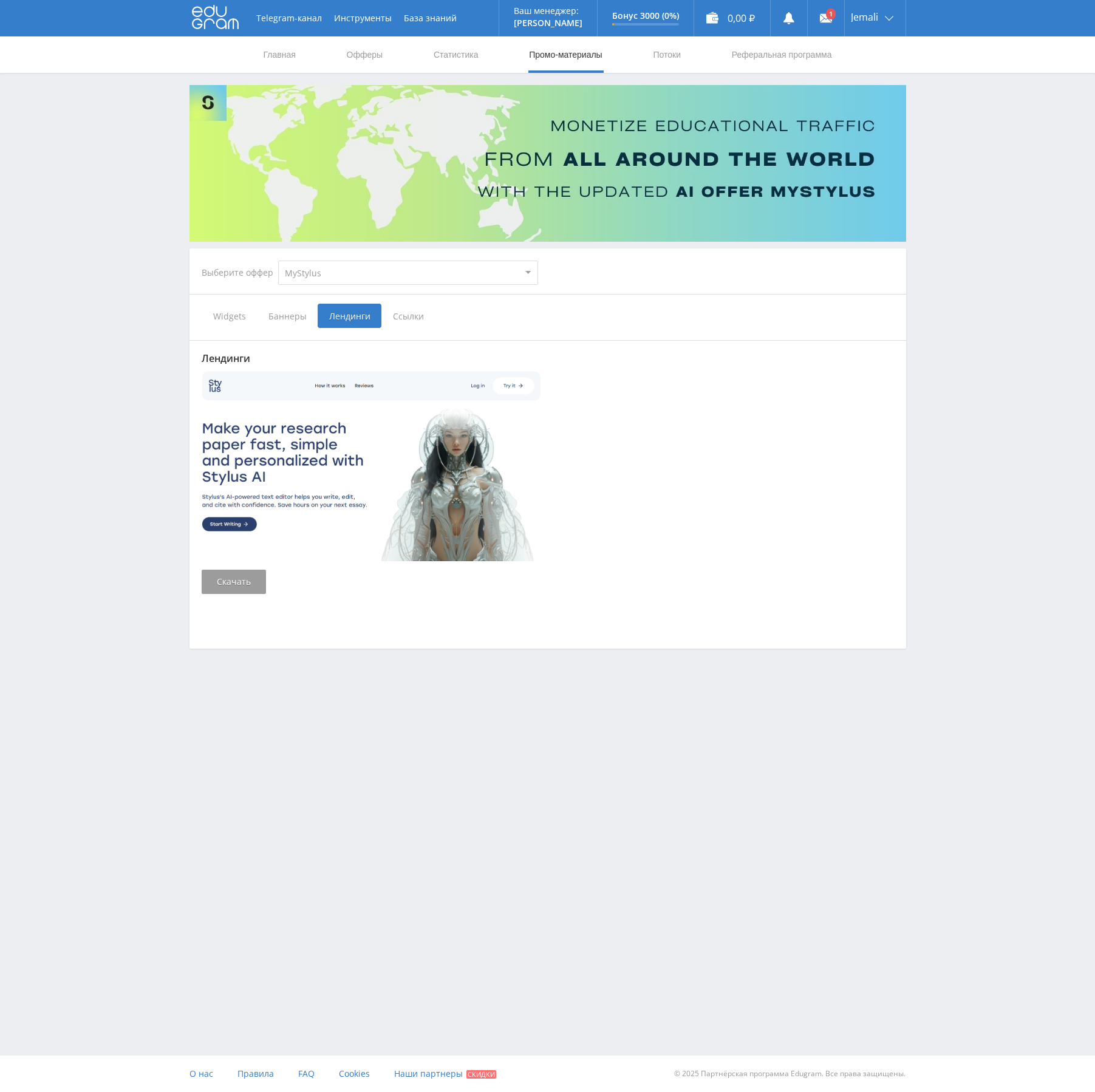
click at [405, 320] on span "Ссылки" at bounding box center [408, 315] width 54 height 24
click at [0, 0] on input "Ссылки" at bounding box center [0, 0] width 0 height 0
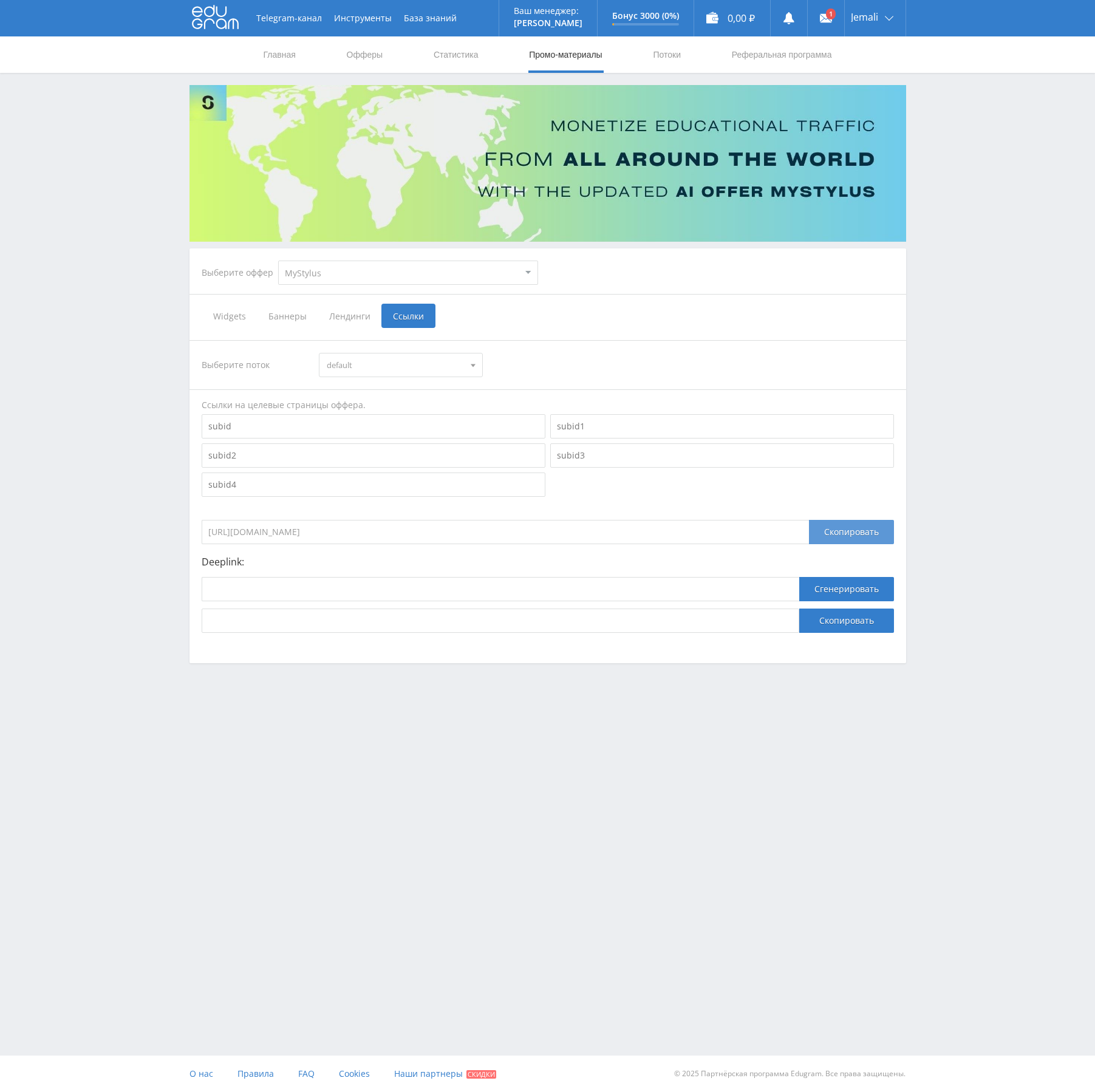
click at [858, 533] on div "Скопировать" at bounding box center [851, 532] width 85 height 24
click at [860, 536] on div "Скопировать" at bounding box center [851, 532] width 85 height 24
